Goal: Download file/media

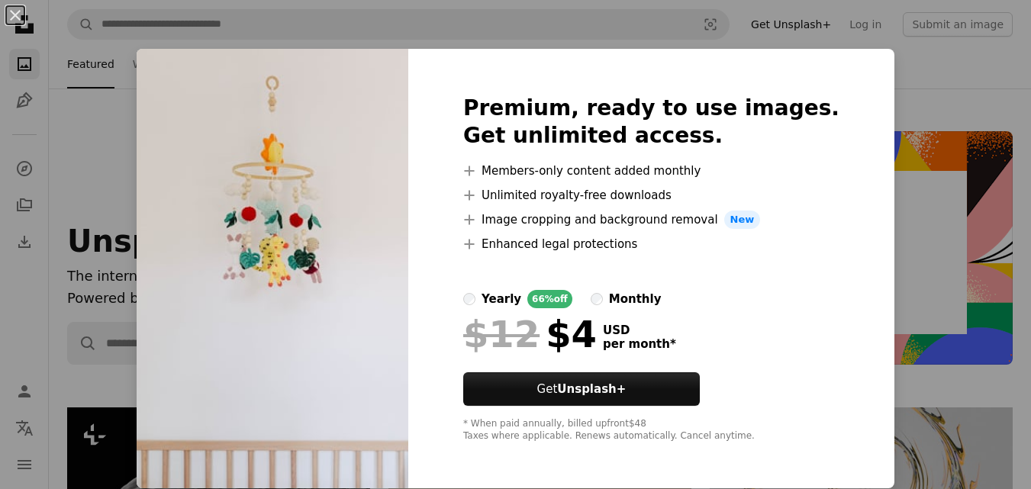
scroll to position [3663, 0]
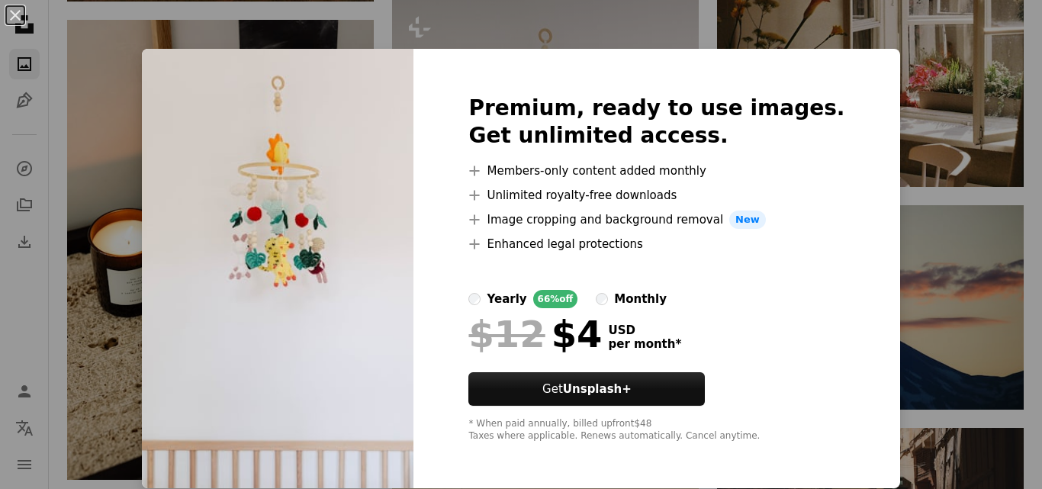
click at [984, 289] on div "An X shape Premium, ready to use images. Get unlimited access. A plus sign Memb…" at bounding box center [521, 244] width 1042 height 489
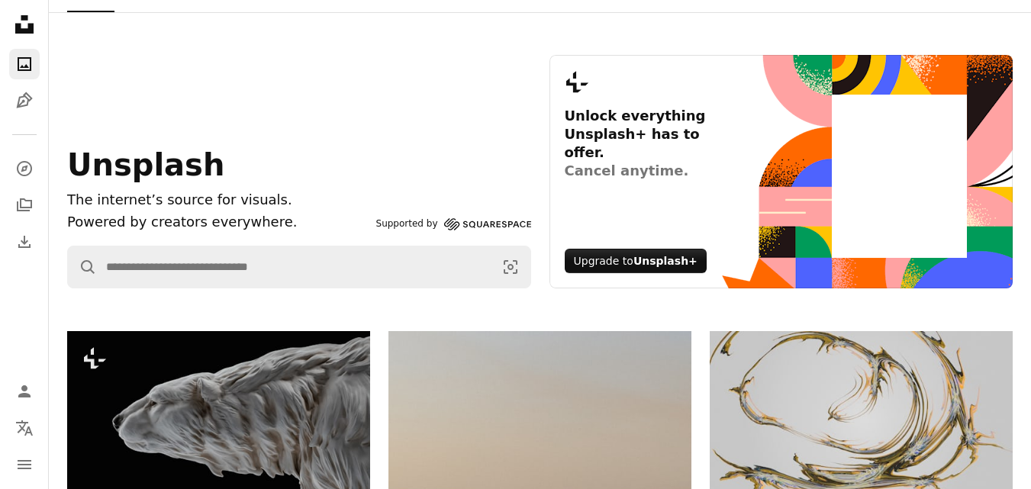
scroll to position [0, 0]
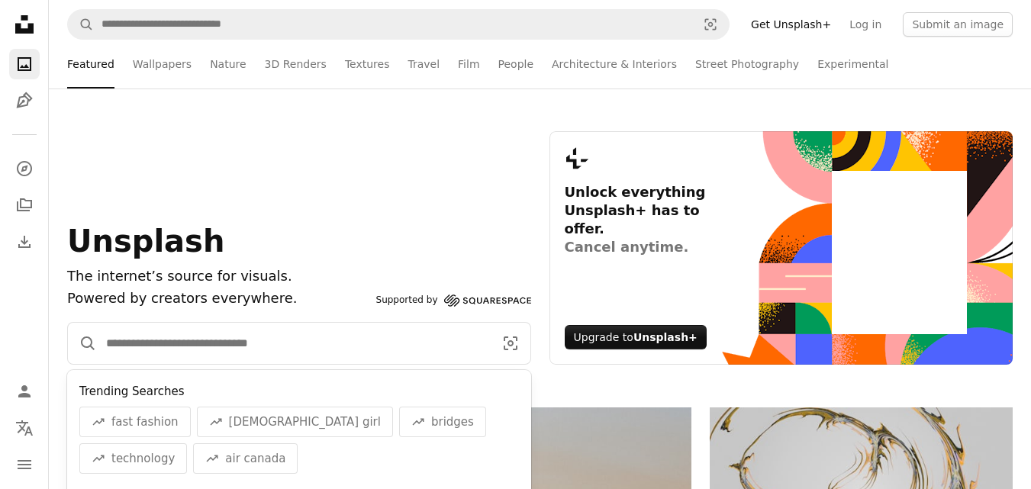
click at [192, 346] on input "Find visuals sitewide" at bounding box center [294, 343] width 394 height 41
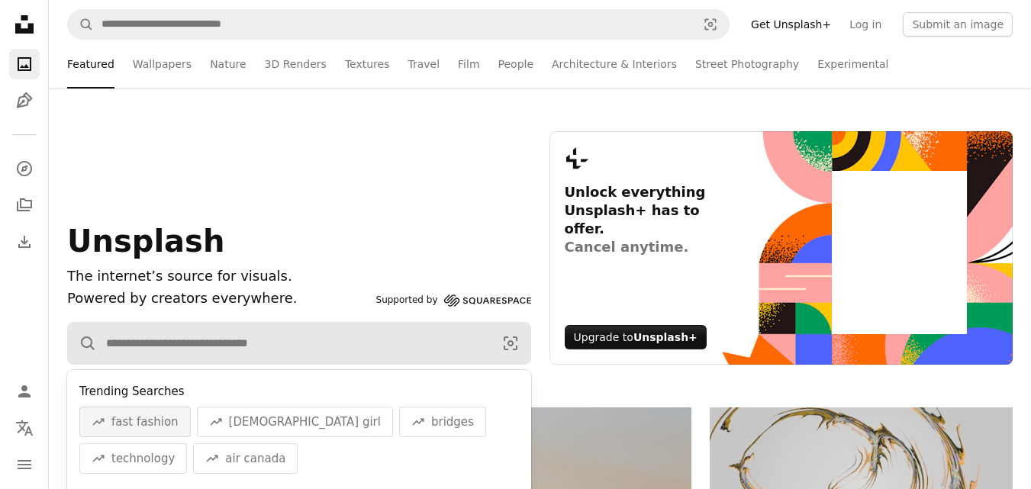
click at [158, 423] on span "fast fashion" at bounding box center [144, 422] width 67 height 18
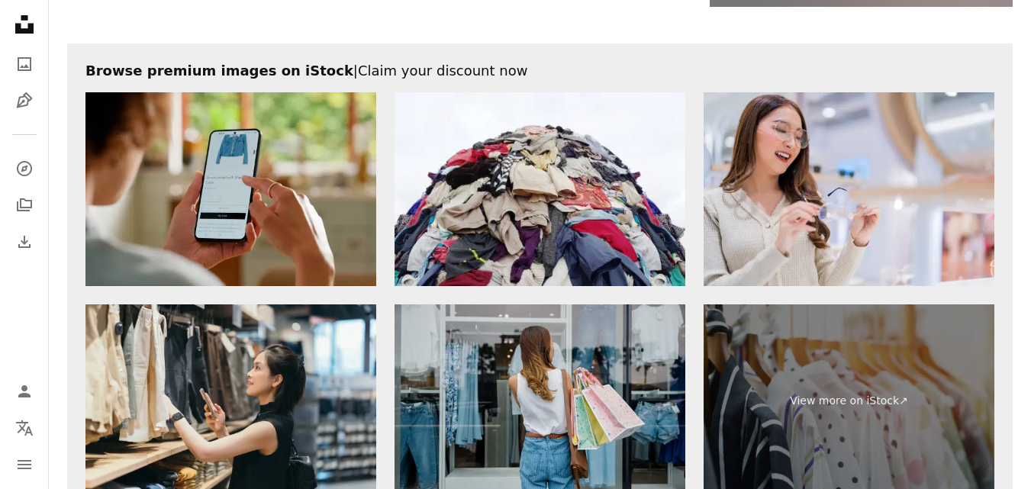
scroll to position [2976, 0]
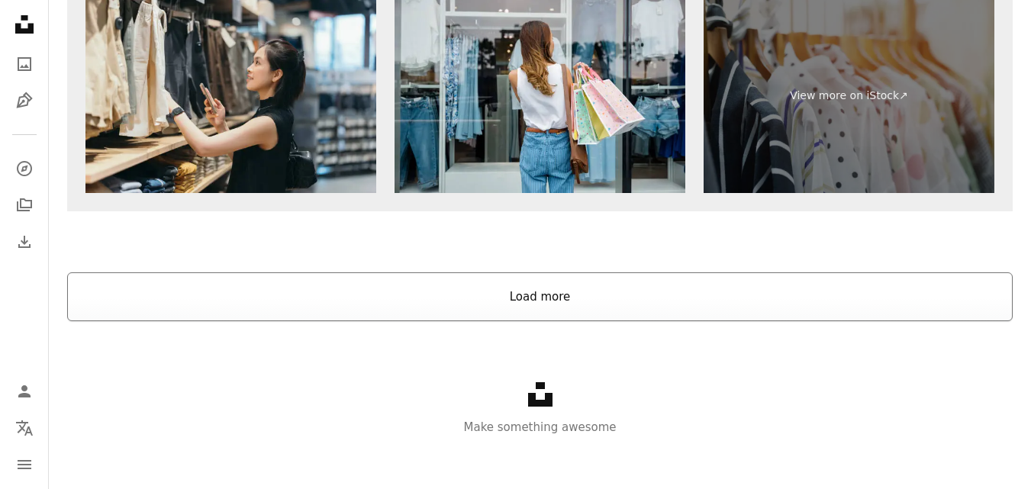
click at [535, 293] on button "Load more" at bounding box center [540, 296] width 946 height 49
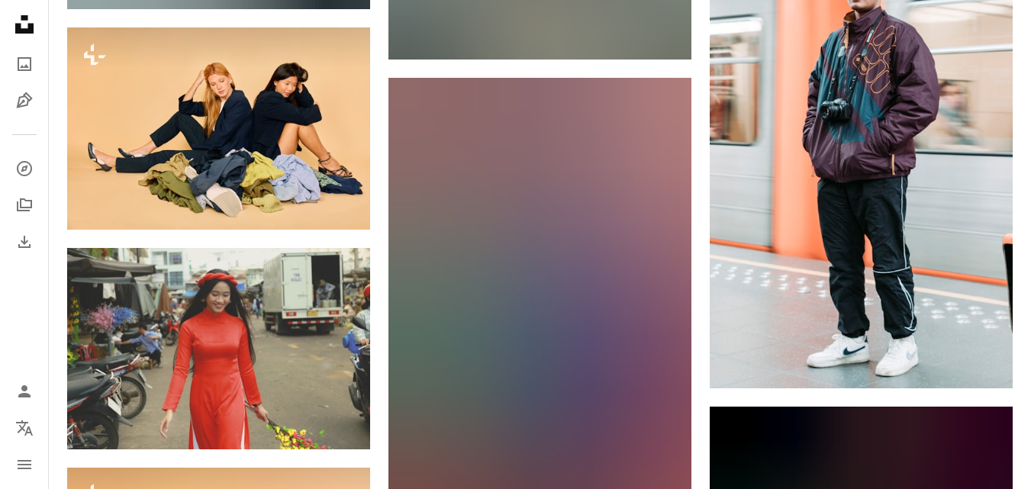
scroll to position [24384, 0]
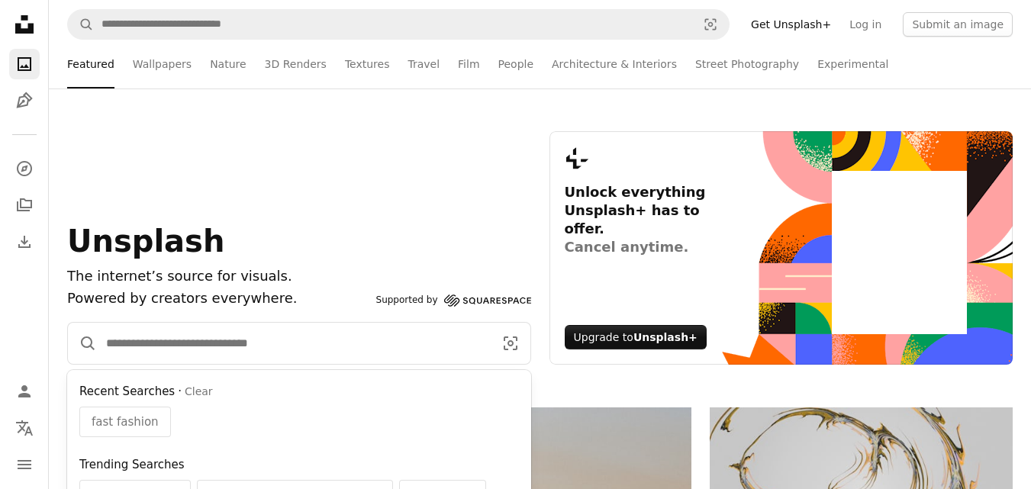
click at [210, 333] on input "Find visuals sitewide" at bounding box center [294, 343] width 394 height 41
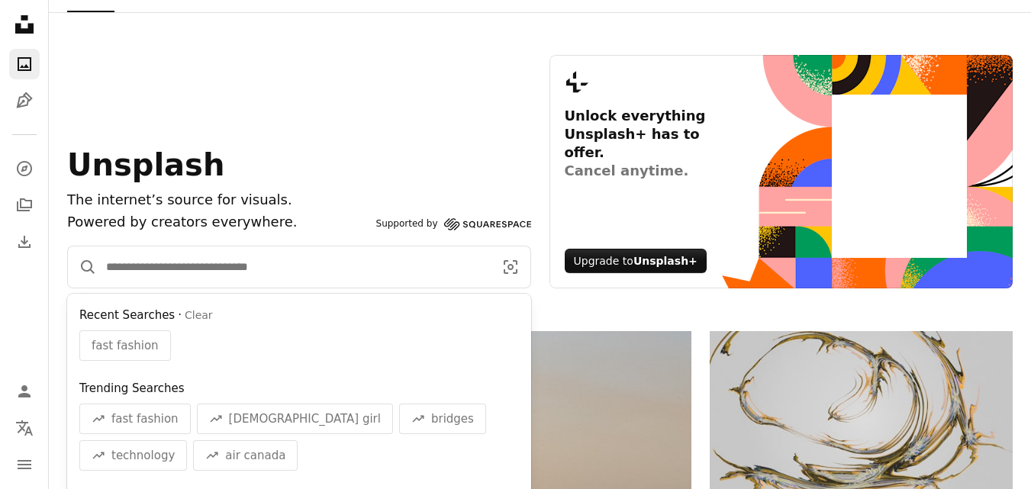
scroll to position [229, 0]
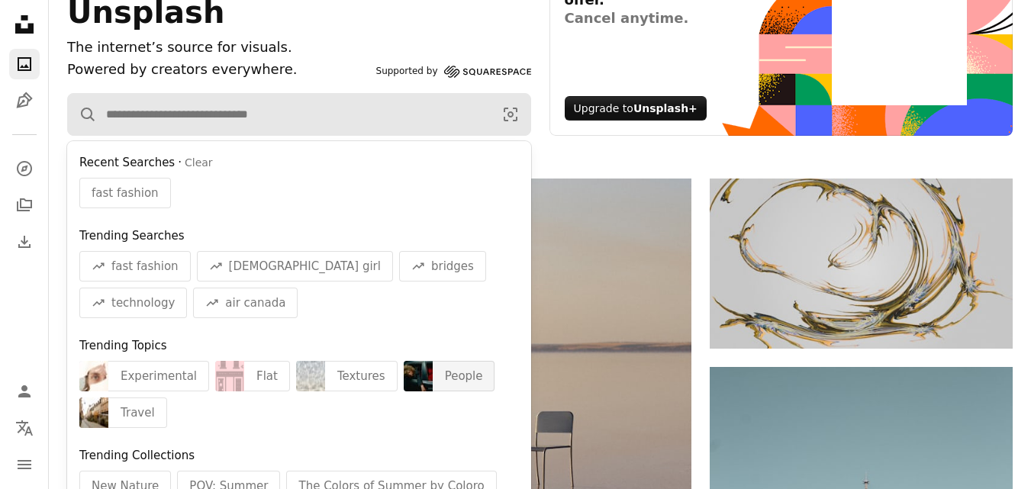
click at [433, 374] on div "People" at bounding box center [464, 376] width 63 height 31
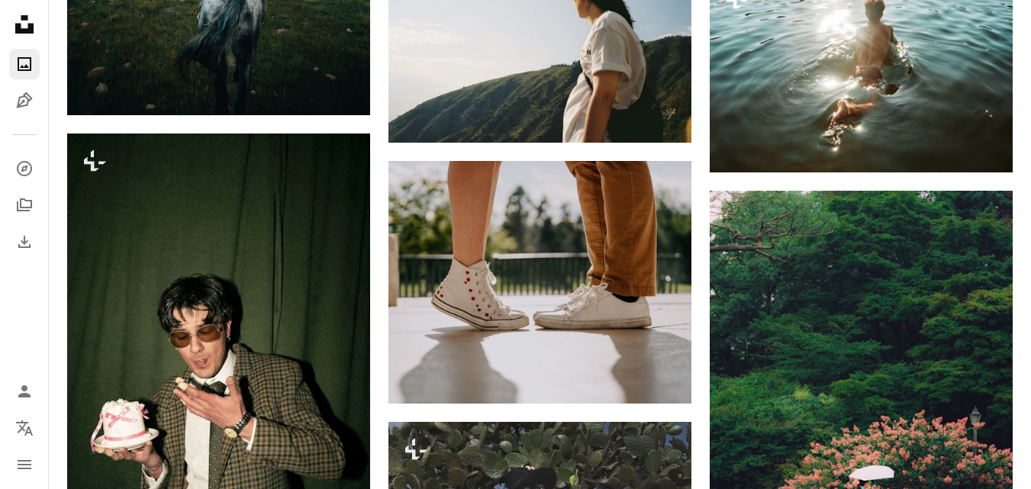
scroll to position [1908, 0]
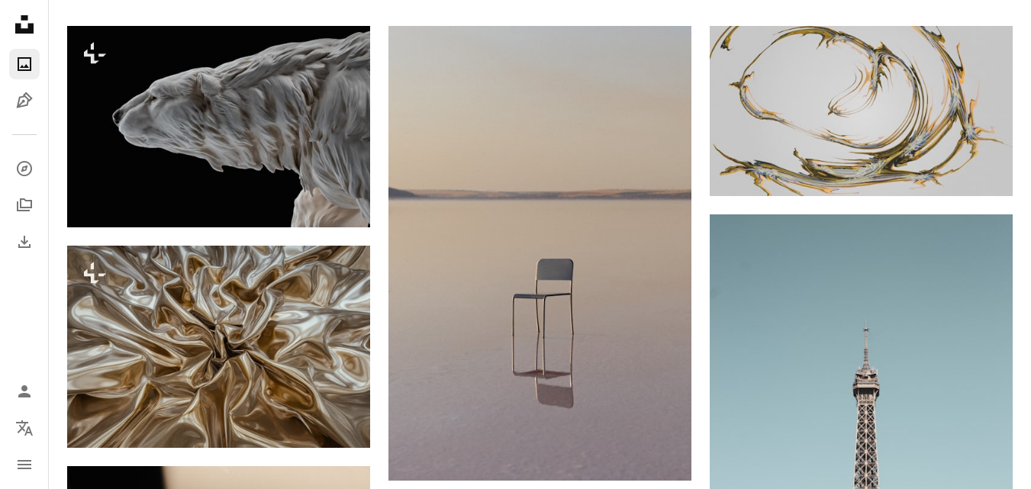
scroll to position [229, 0]
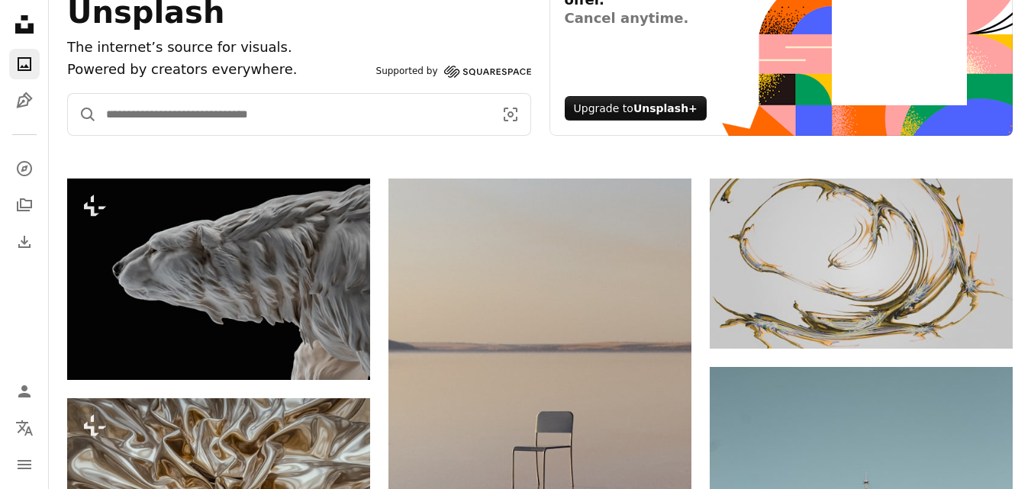
click at [251, 128] on input "Find visuals sitewide" at bounding box center [294, 114] width 394 height 41
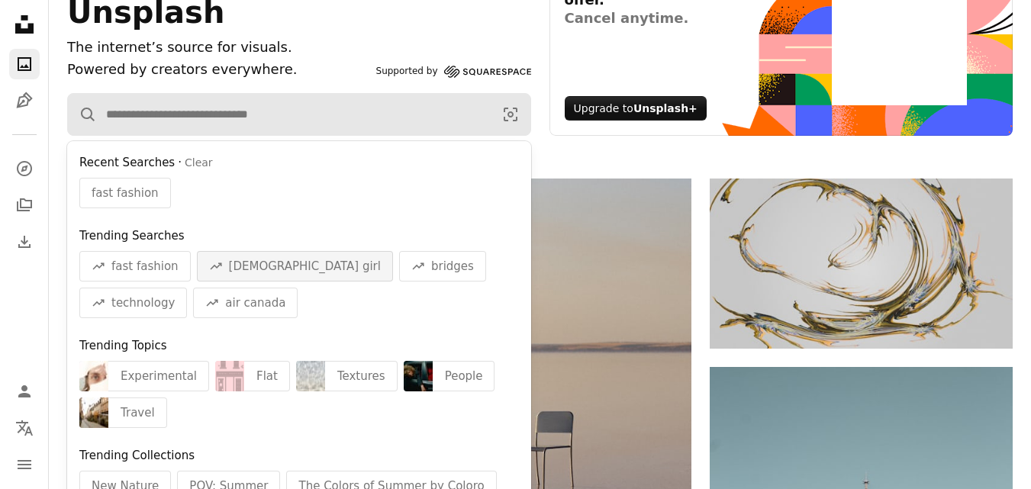
click at [239, 262] on span "[DEMOGRAPHIC_DATA] girl" at bounding box center [305, 266] width 152 height 18
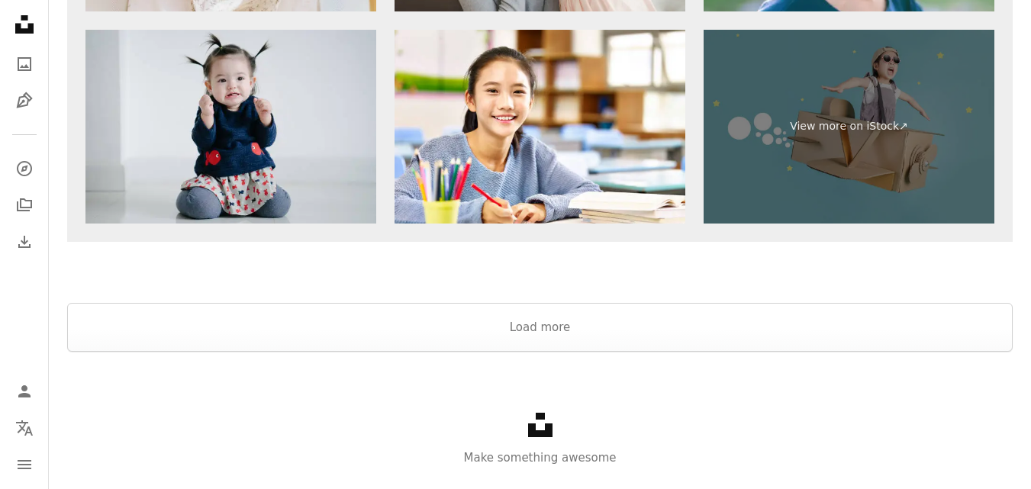
scroll to position [3243, 0]
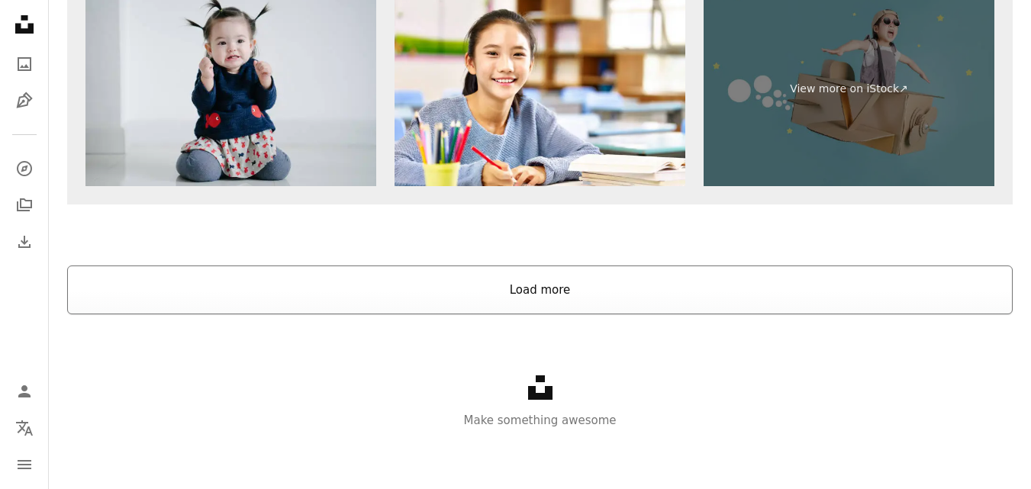
click at [389, 288] on button "Load more" at bounding box center [540, 290] width 946 height 49
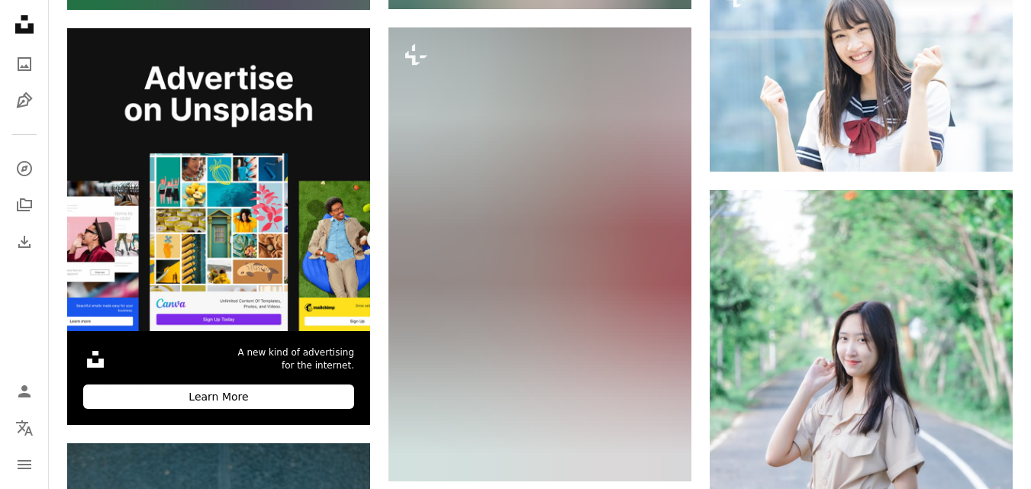
scroll to position [3664, 0]
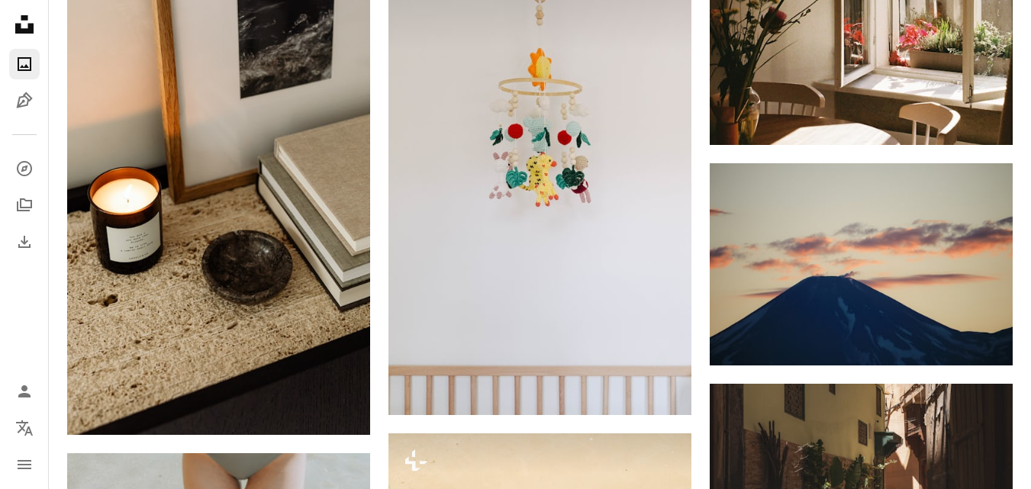
scroll to position [229, 0]
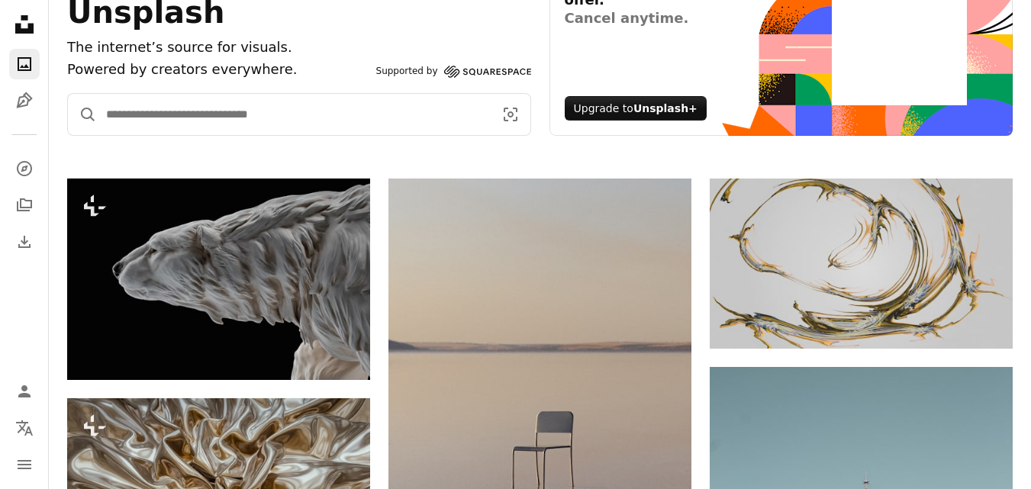
click at [256, 106] on input "Find visuals sitewide" at bounding box center [294, 114] width 394 height 41
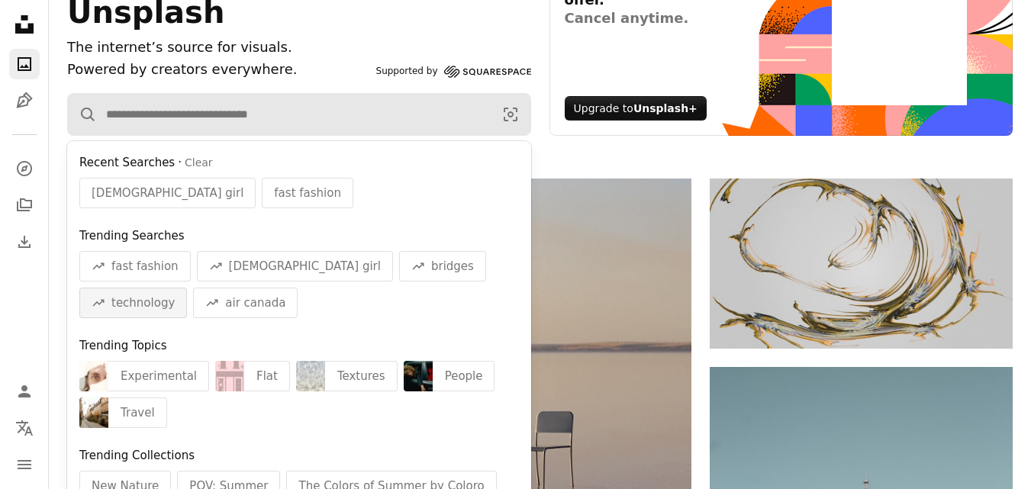
click at [175, 294] on span "technology" at bounding box center [142, 303] width 63 height 18
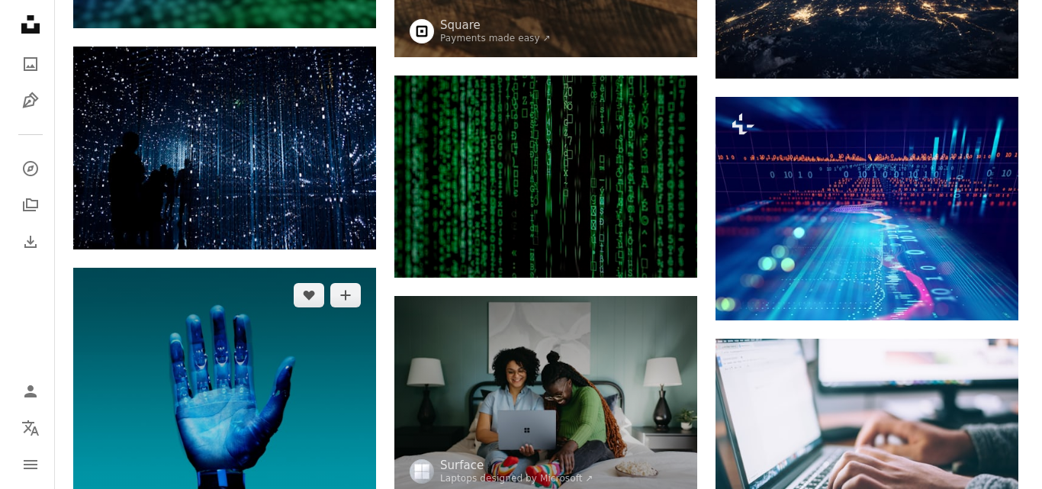
scroll to position [992, 0]
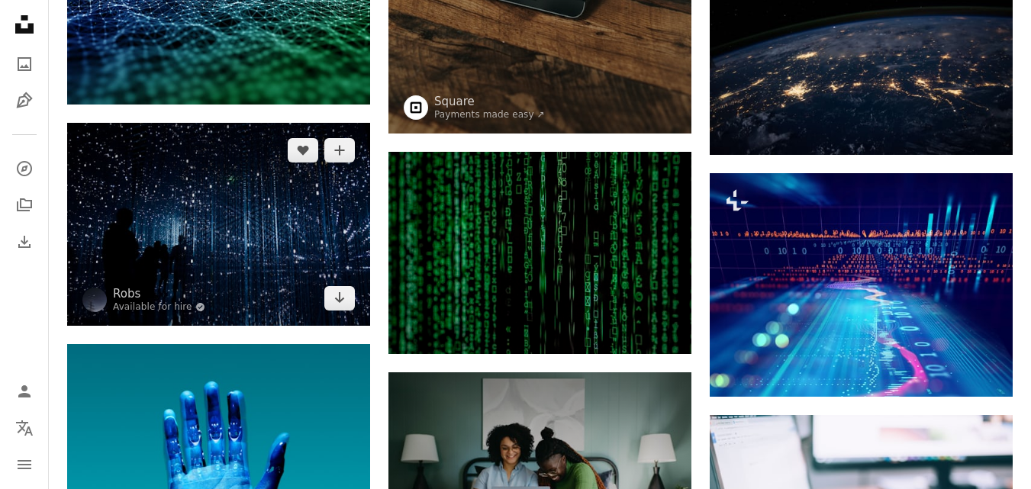
click at [246, 263] on img at bounding box center [218, 224] width 303 height 202
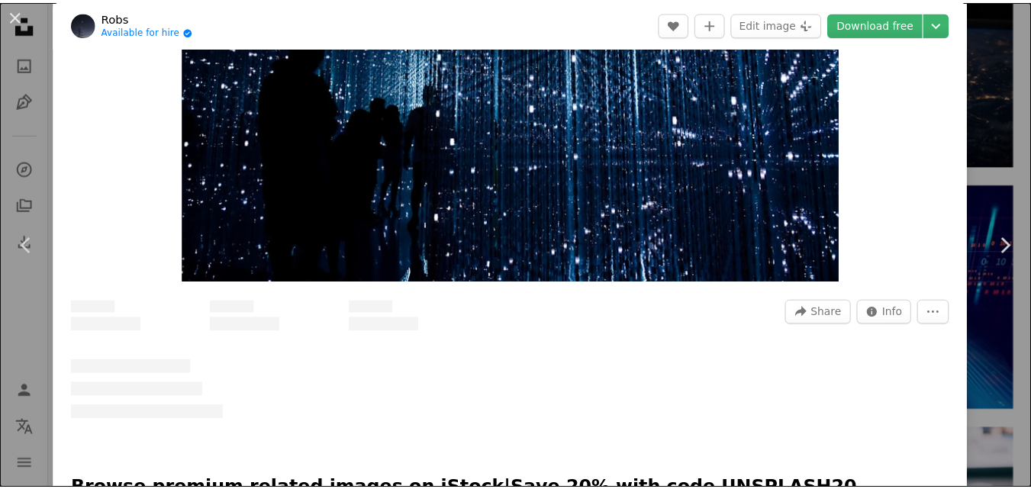
scroll to position [153, 0]
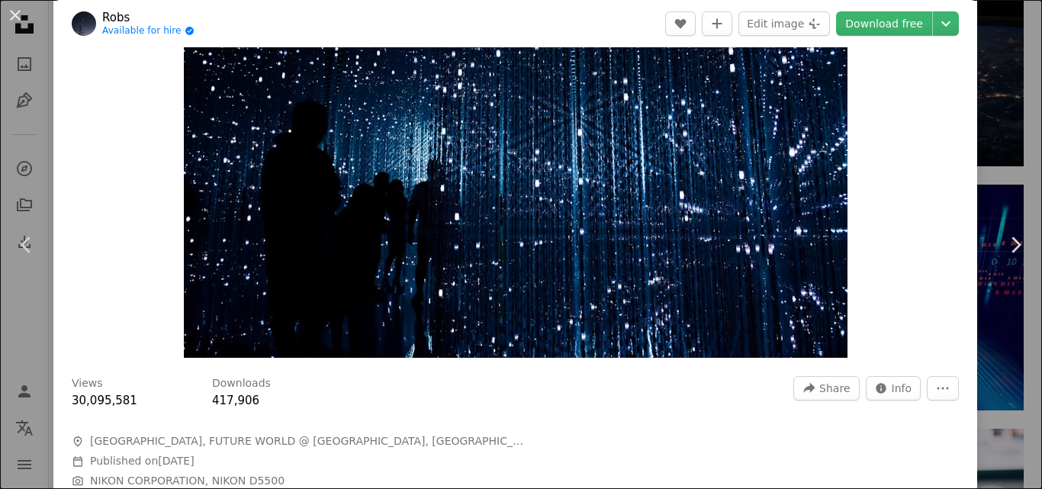
click at [12, 21] on button "An X shape" at bounding box center [15, 15] width 18 height 18
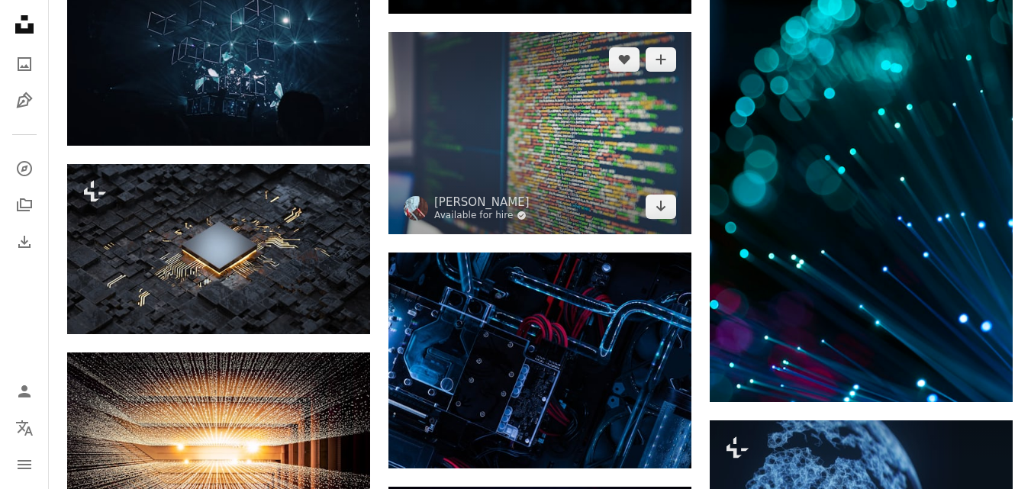
scroll to position [3358, 0]
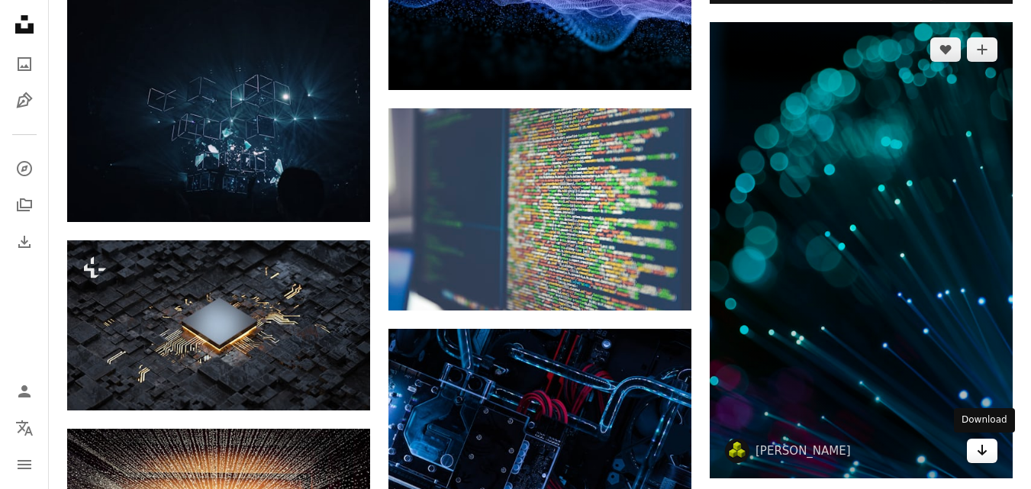
click at [978, 447] on icon "Arrow pointing down" at bounding box center [982, 450] width 12 height 18
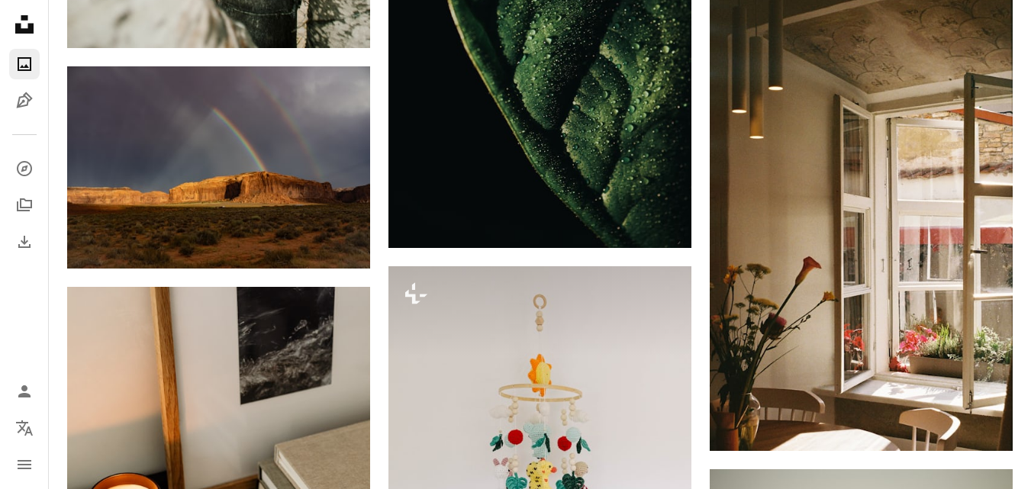
scroll to position [229, 0]
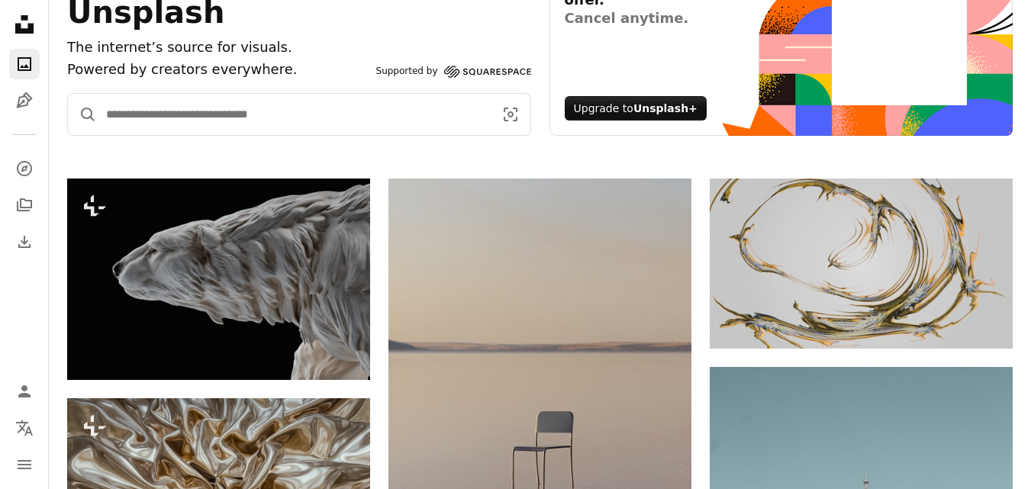
click at [221, 109] on input "Find visuals sitewide" at bounding box center [294, 114] width 394 height 41
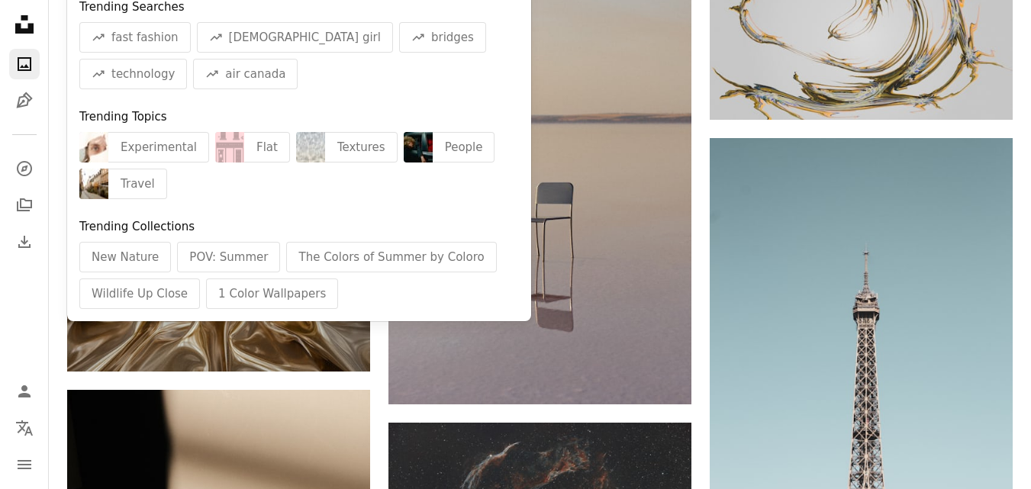
scroll to position [534, 0]
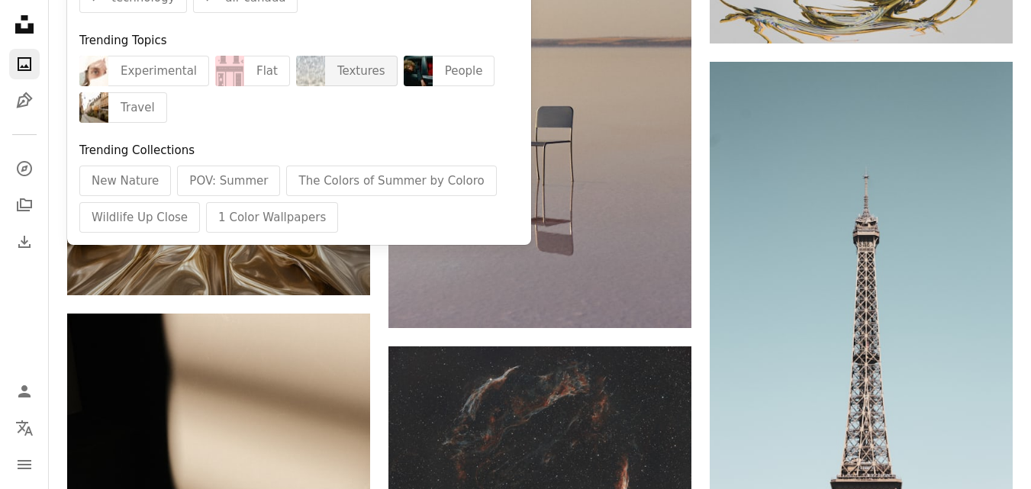
click at [340, 67] on div "Textures" at bounding box center [361, 71] width 72 height 31
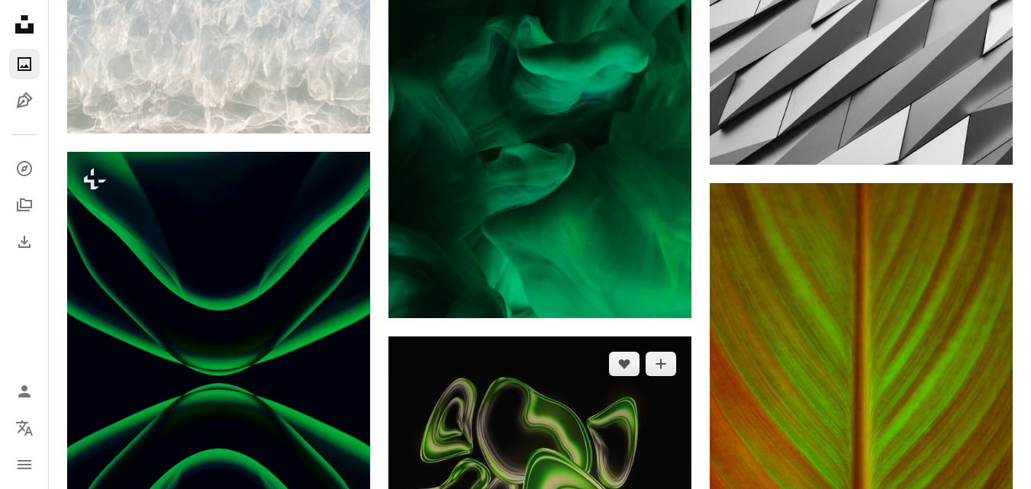
scroll to position [1145, 0]
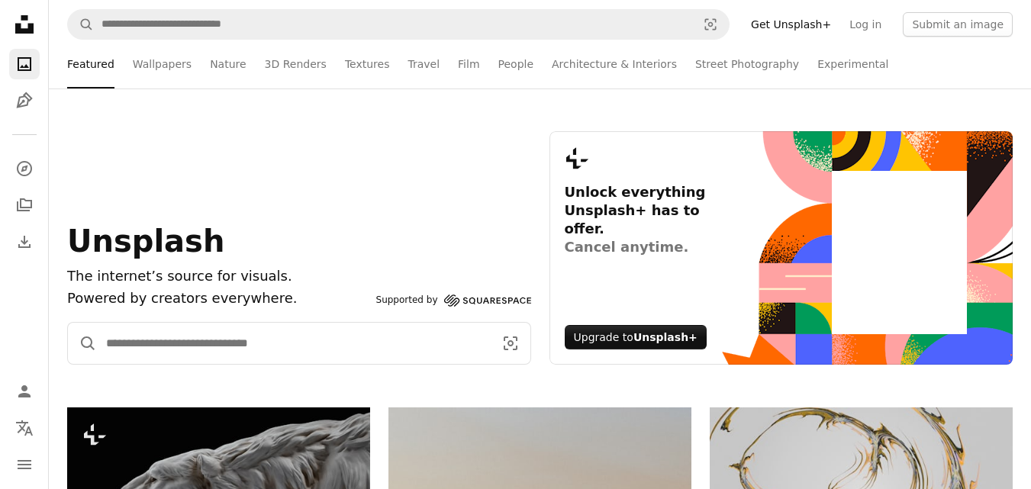
click at [176, 338] on input "Find visuals sitewide" at bounding box center [294, 343] width 394 height 41
type input "*******"
click at [68, 323] on button "A magnifying glass" at bounding box center [82, 343] width 29 height 41
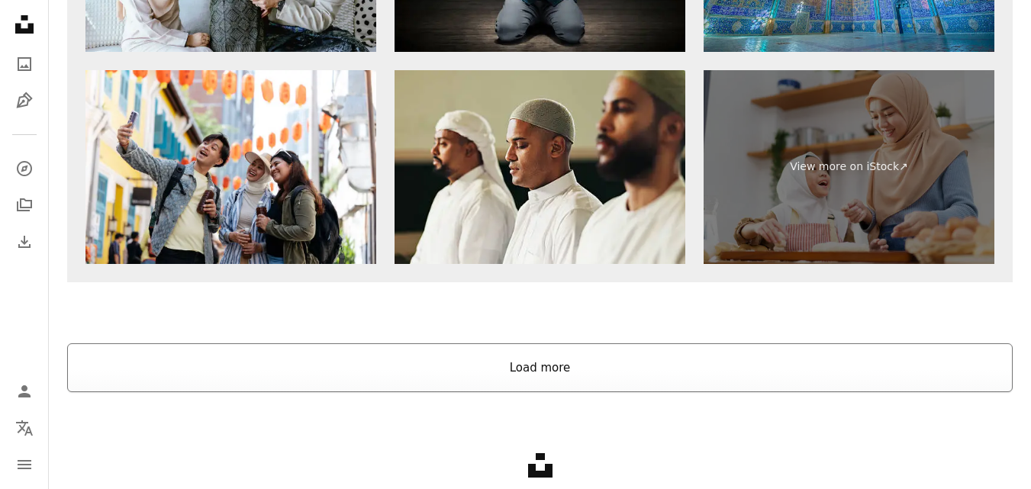
scroll to position [3358, 0]
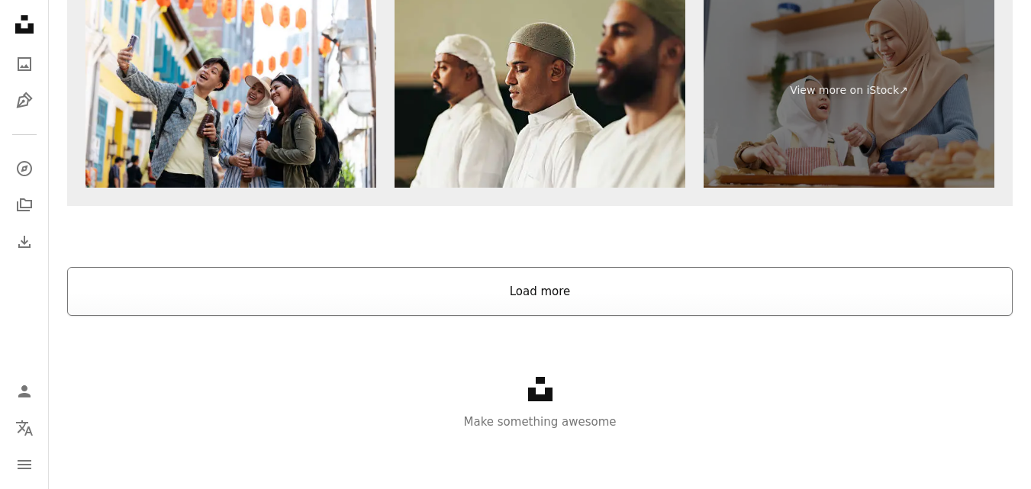
click at [462, 278] on button "Load more" at bounding box center [540, 291] width 946 height 49
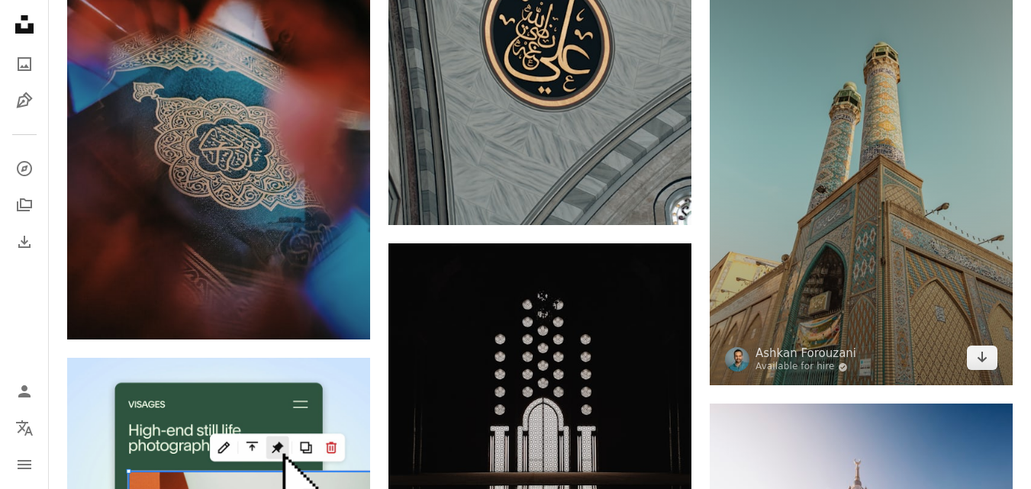
scroll to position [3626, 0]
